Goal: Transaction & Acquisition: Purchase product/service

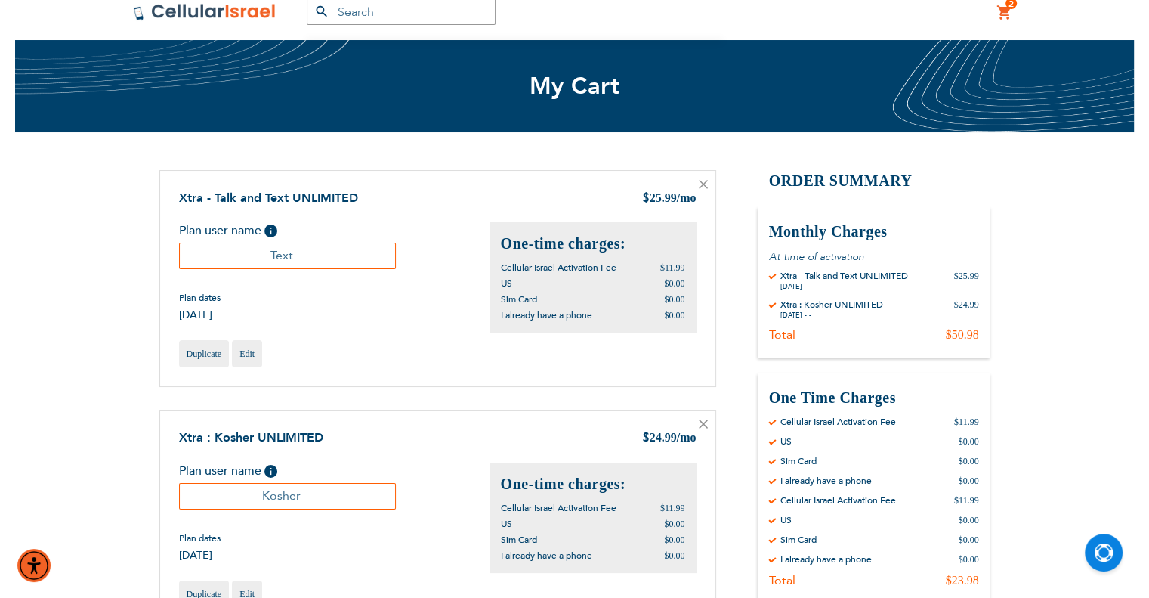
scroll to position [302, 0]
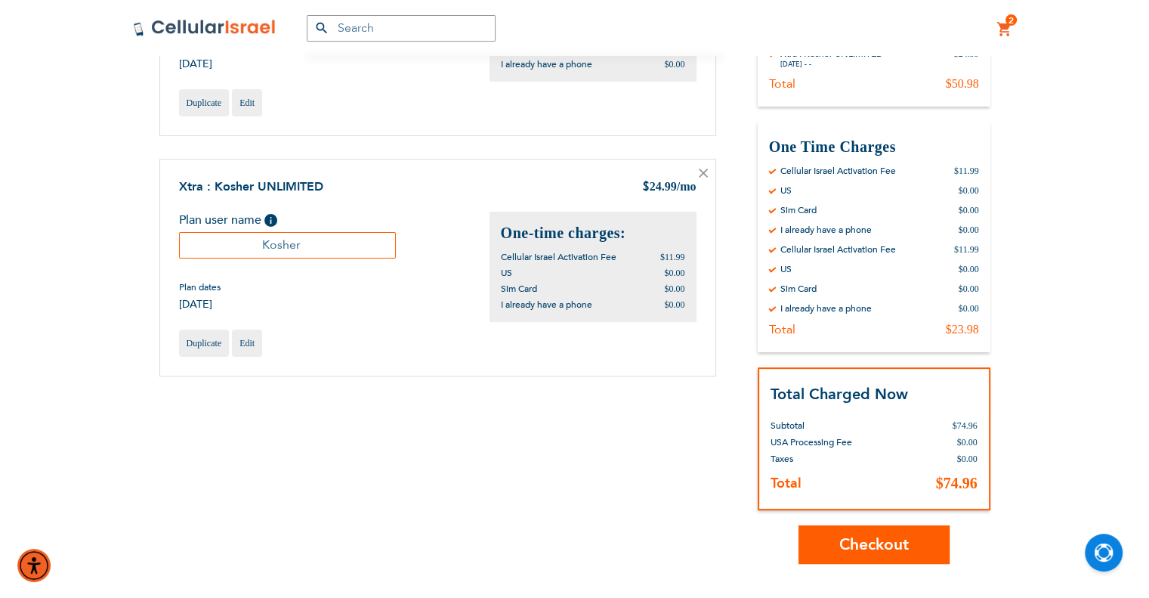
click at [880, 538] on span "Checkout" at bounding box center [874, 544] width 70 height 22
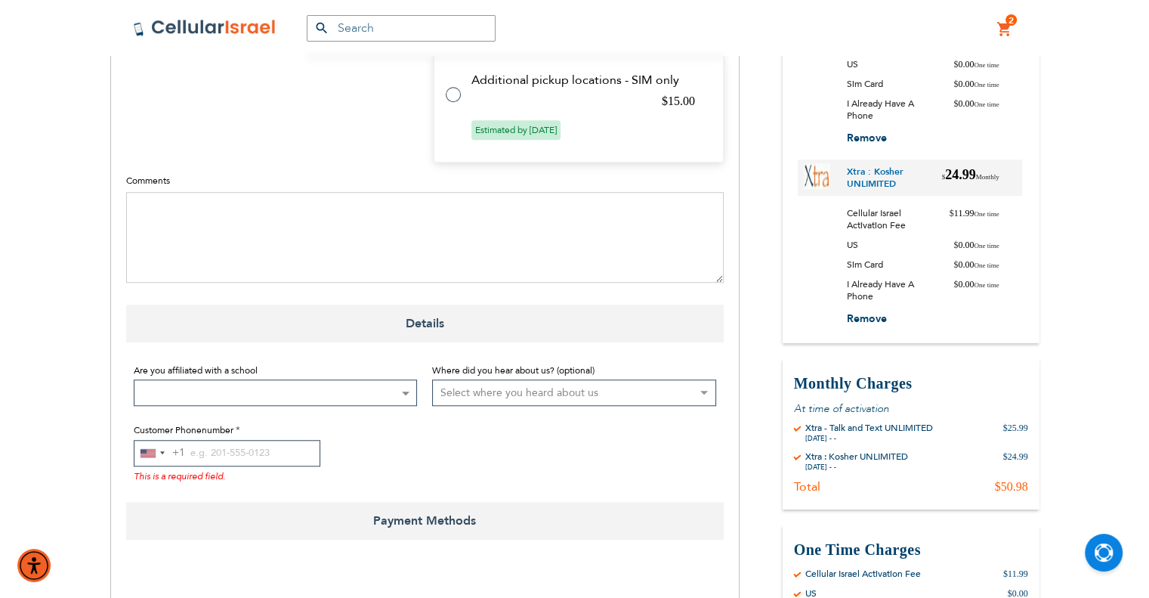
scroll to position [1511, 0]
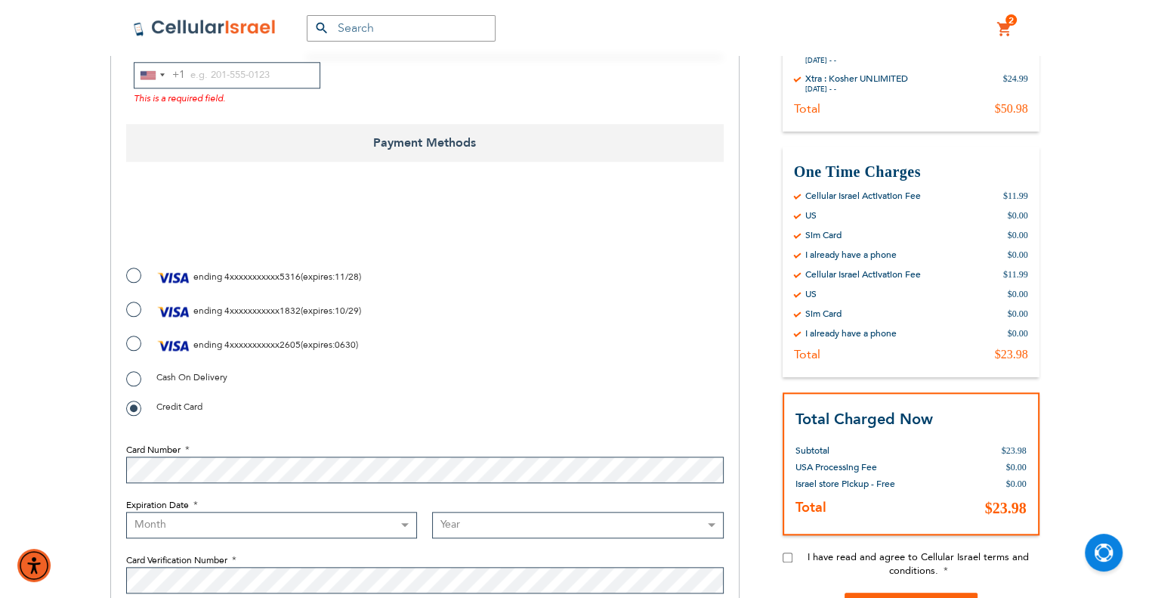
click at [299, 512] on select "Month 01 - January 02 - February 03 - March 04 - April 05 - May 06 - June 07 - …" at bounding box center [272, 525] width 292 height 26
select select "6"
click at [126, 512] on select "Month 01 - January 02 - February 03 - March 04 - April 05 - May 06 - June 07 - …" at bounding box center [272, 525] width 292 height 26
click at [493, 512] on select "Year 2025 2026 2027 2028 2029 2030 2031 2032 2033 2034 2035 2036 2037 2038 2039…" at bounding box center [578, 525] width 292 height 26
select select "2030"
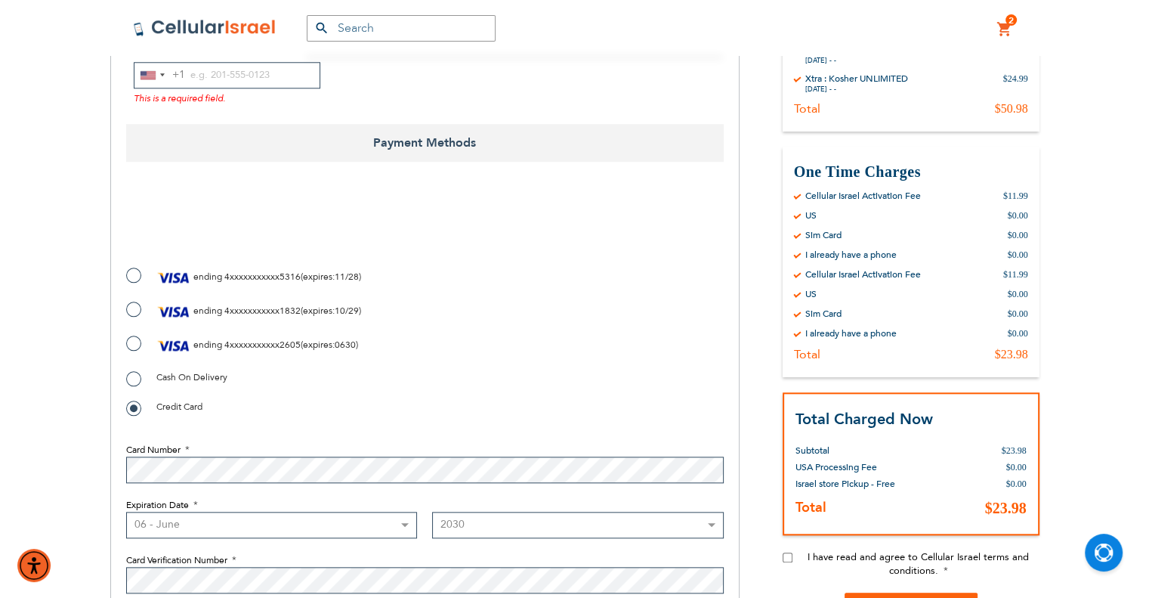
click at [432, 512] on select "Year 2025 2026 2027 2028 2029 2030 2031 2032 2033 2034 2035 2036 2037 2038 2039…" at bounding box center [578, 525] width 292 height 26
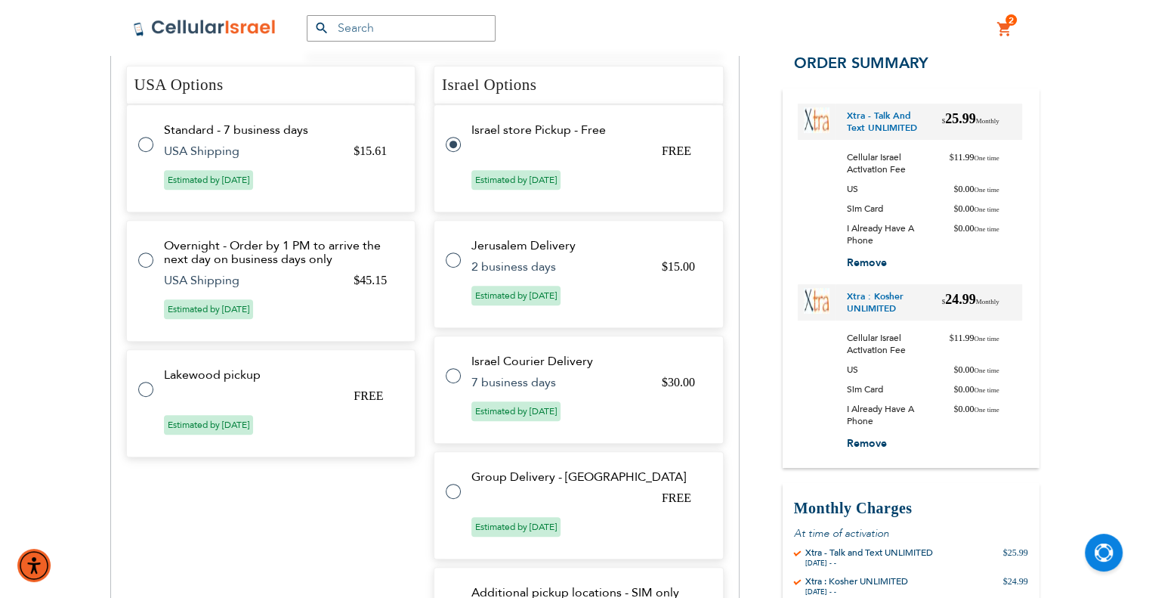
scroll to position [604, 0]
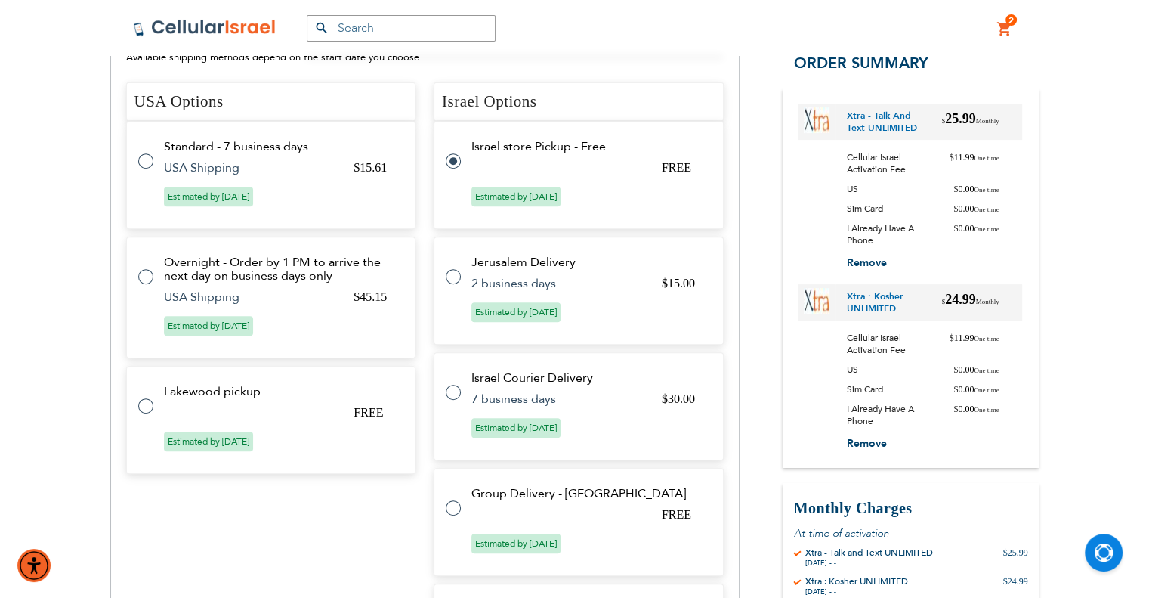
click at [218, 368] on tr "Lakewood pickup FREE Estimated by Sep 11th, 2025" at bounding box center [271, 420] width 290 height 108
radio input "true"
radio input "false"
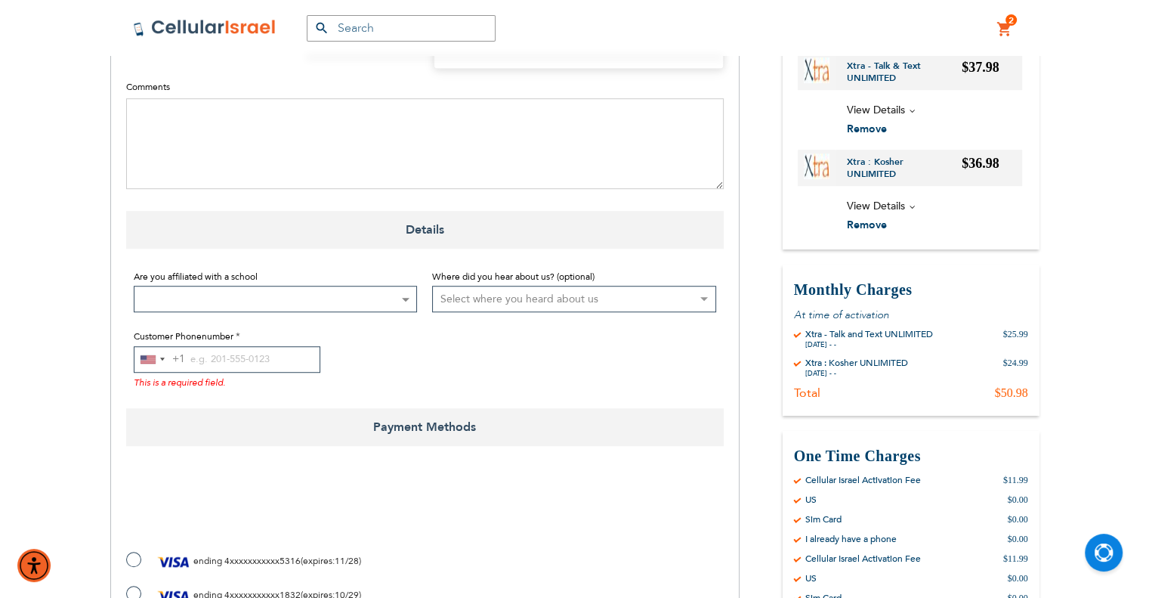
scroll to position [1025, 0]
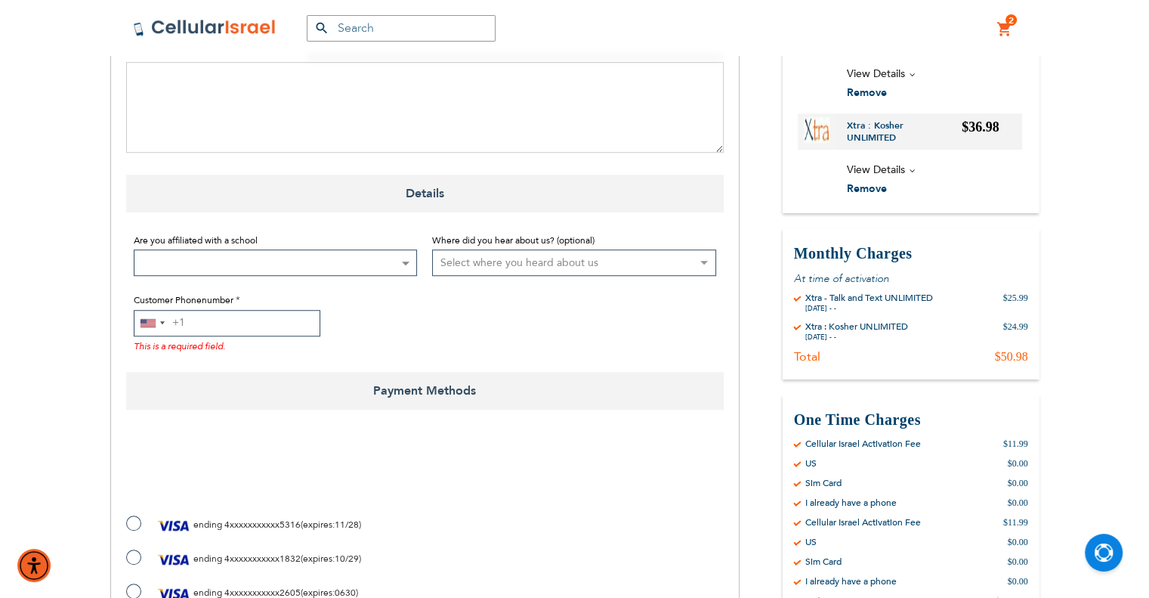
click at [233, 310] on input "Customer Phonenumber" at bounding box center [227, 323] width 187 height 26
paste input "3238643818"
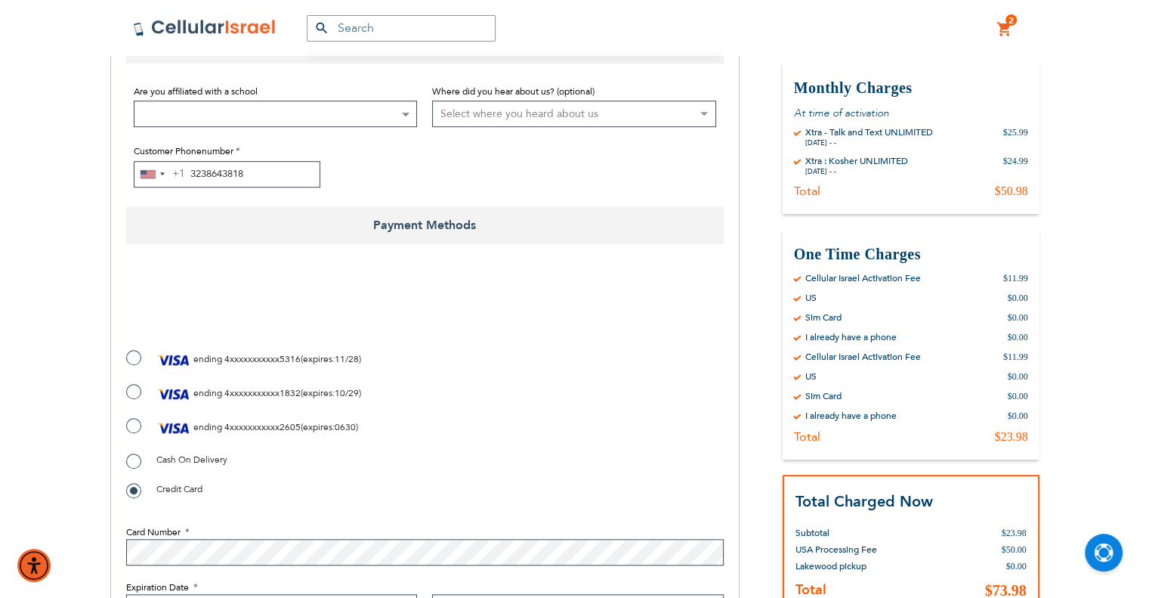
scroll to position [1176, 0]
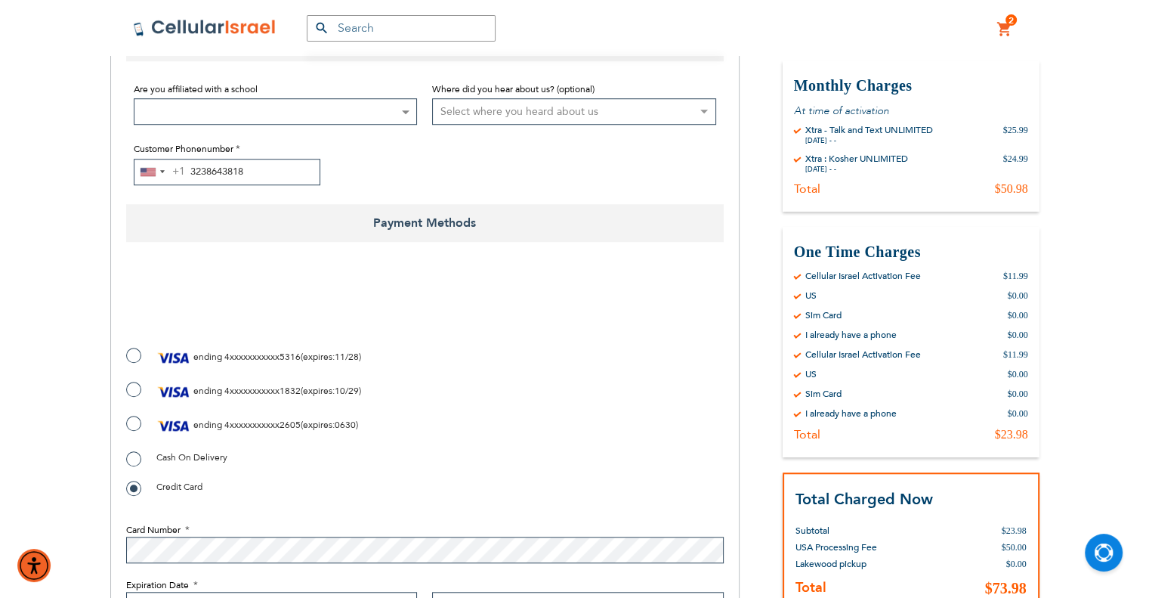
type input "3238643818"
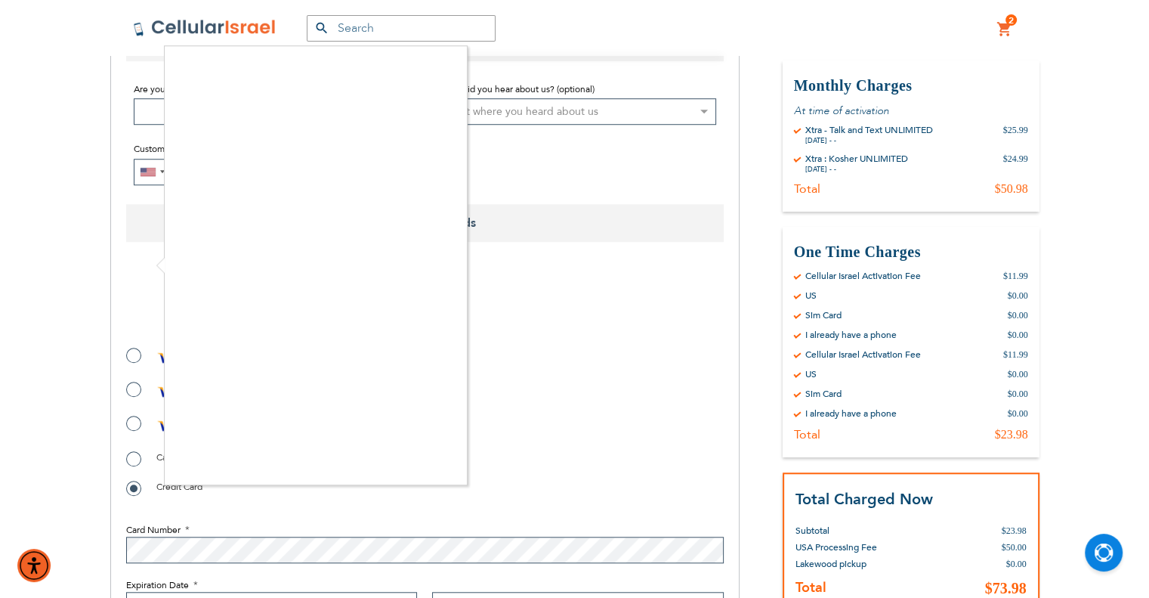
checkbox input "true"
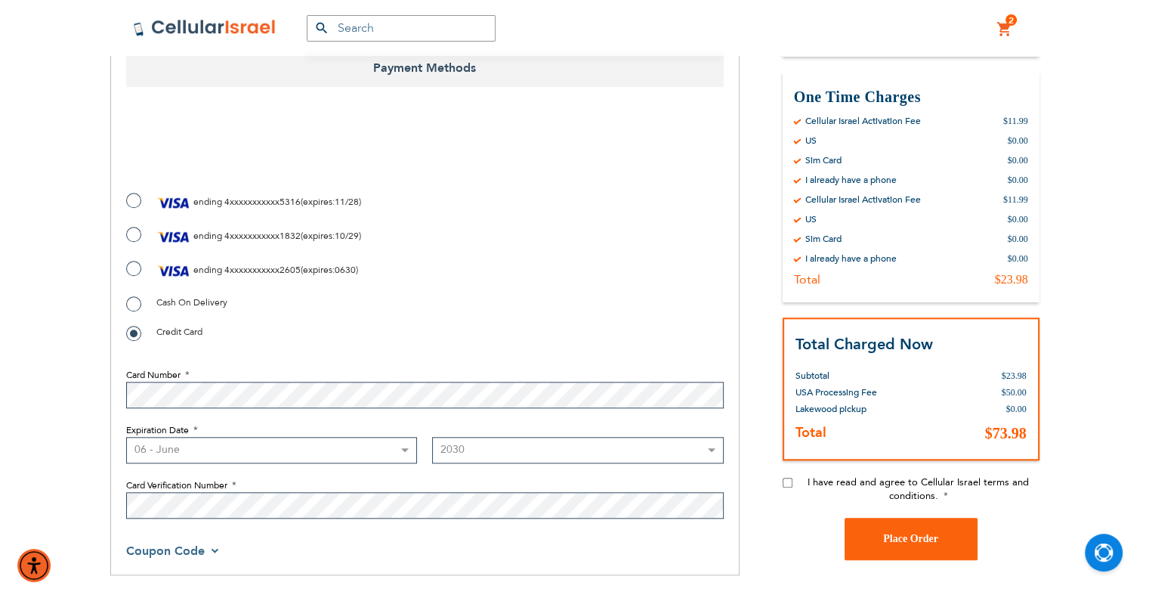
scroll to position [1478, 0]
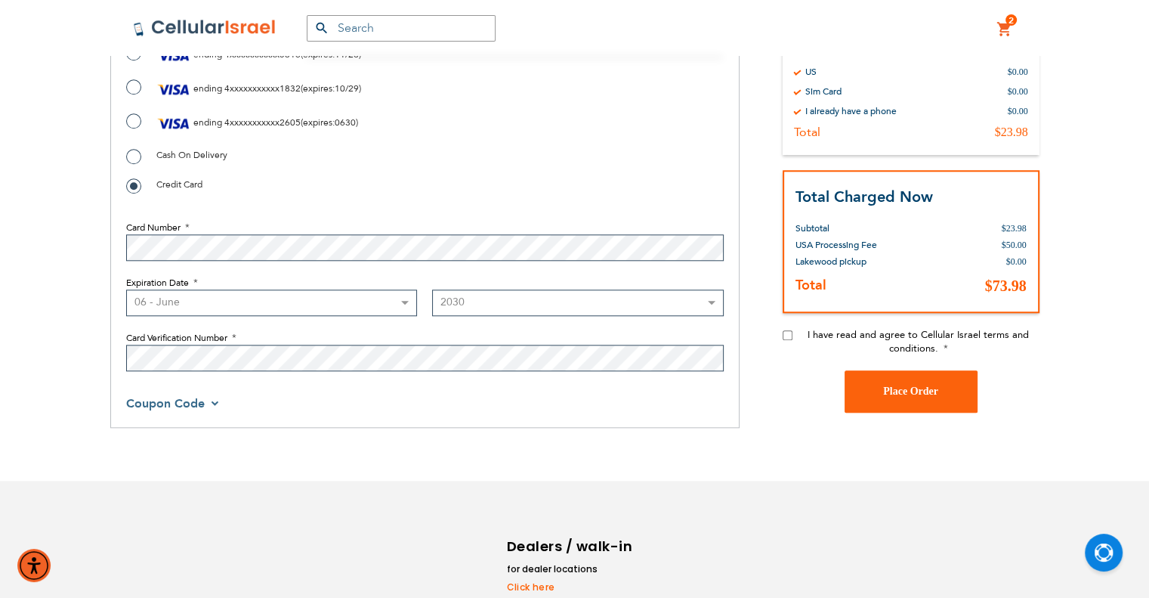
click at [787, 330] on input "I have read and agree to Cellular Israel terms and conditions." at bounding box center [788, 335] width 10 height 10
checkbox input "true"
click at [890, 385] on span "Place Order" at bounding box center [910, 390] width 55 height 11
